Goal: Browse casually

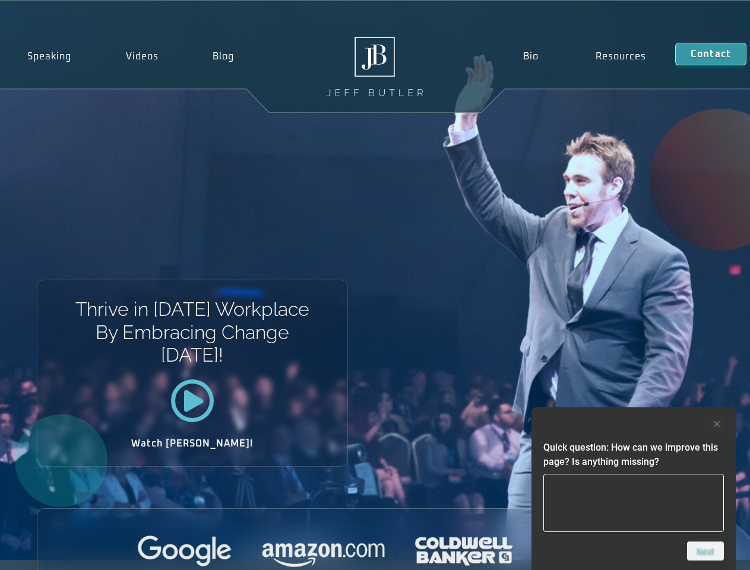
click at [375, 285] on div "Thrive in [DATE] Workplace By Embracing Change [DATE]! Watch [PERSON_NAME]!" at bounding box center [375, 280] width 750 height 559
click at [633, 424] on div at bounding box center [633, 424] width 180 height 14
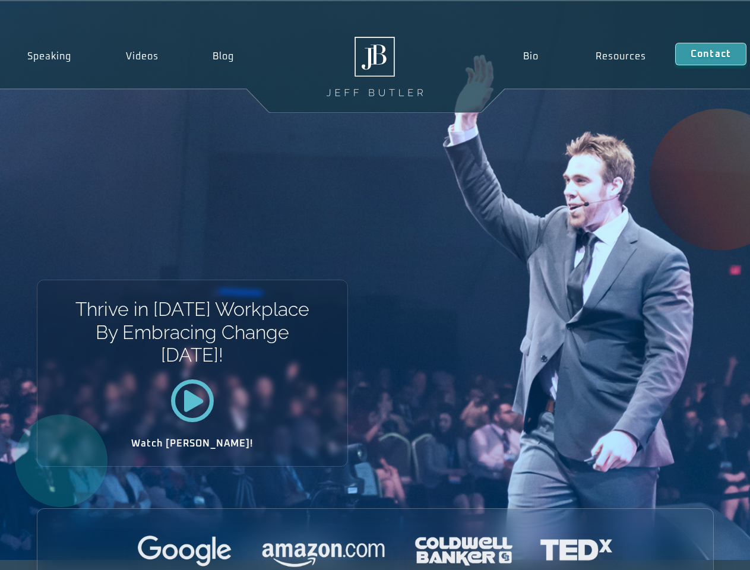
click at [705, 551] on div at bounding box center [375, 552] width 676 height 33
